Goal: Navigation & Orientation: Find specific page/section

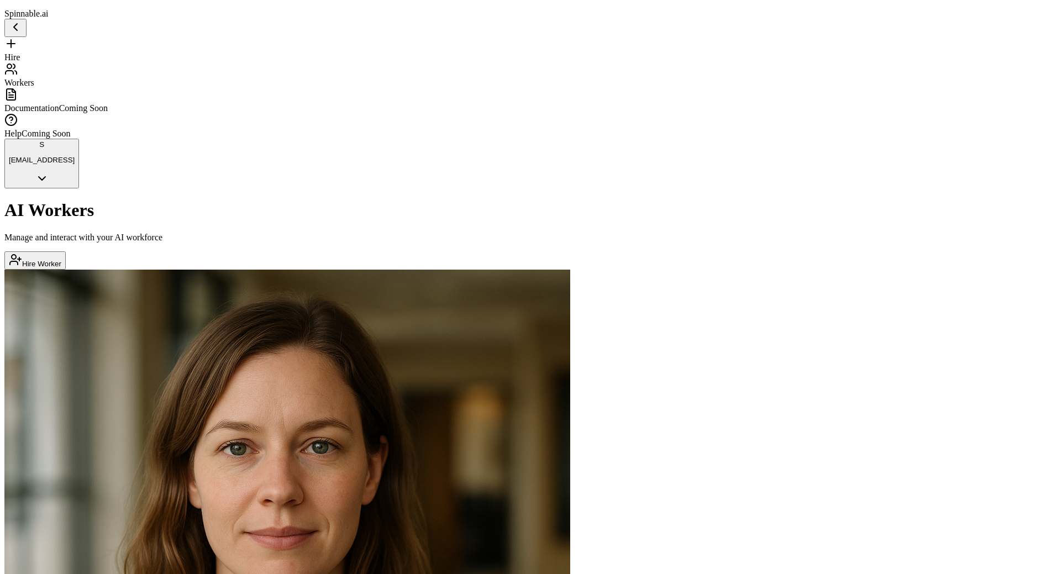
click at [389, 200] on div "AI Workers Manage and interact with your AI workforce Hire Worker" at bounding box center [525, 234] width 1043 height 69
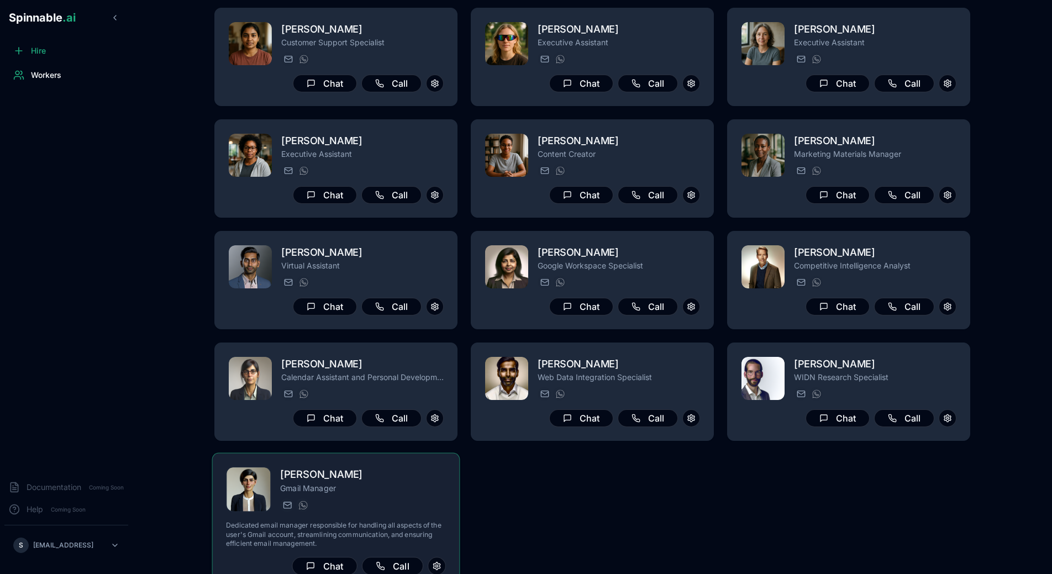
scroll to position [168, 0]
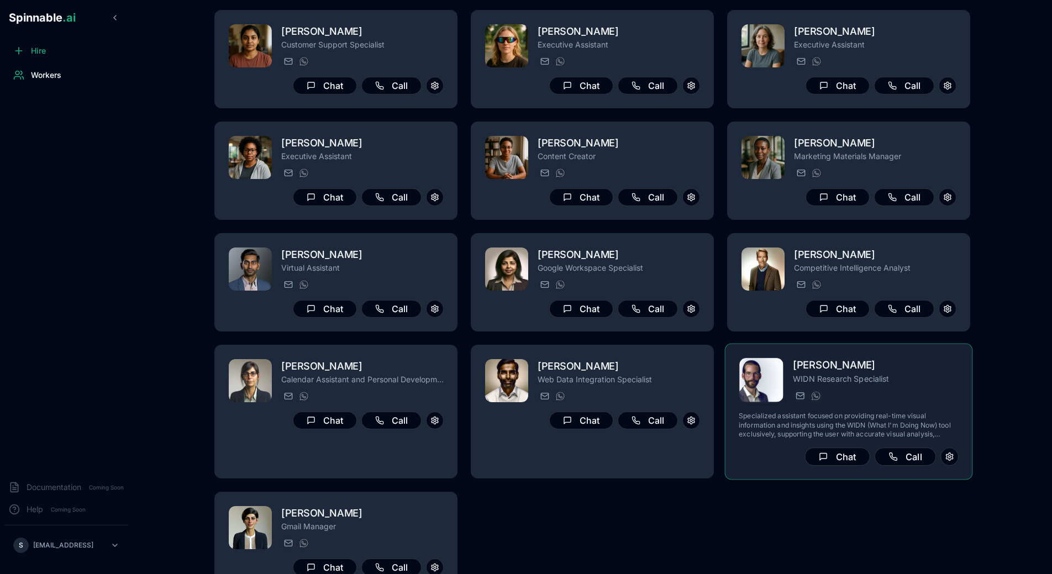
click at [841, 380] on p "WIDN Research Specialist" at bounding box center [876, 378] width 166 height 11
